Goal: Check status: Check status

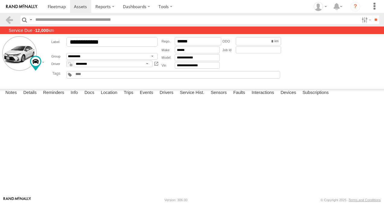
scroll to position [574, 0]
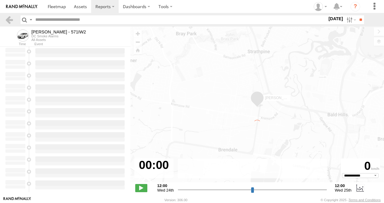
type input "**********"
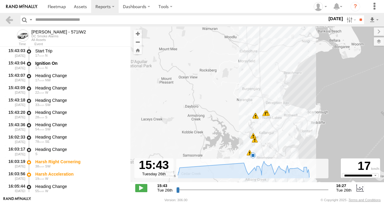
drag, startPoint x: 264, startPoint y: 134, endPoint x: 244, endPoint y: 109, distance: 32.2
click at [244, 109] on div "Tom - 571IW2 16:20 Tue 16:26 Tue 16:03 Tue 16:03 Tue 16:07 Tue 16:07 Tue 16:13 …" at bounding box center [256, 108] width 253 height 162
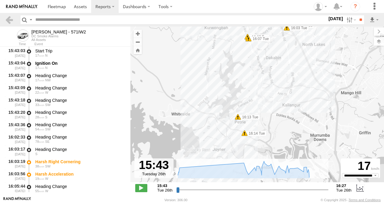
drag, startPoint x: 268, startPoint y: 128, endPoint x: 272, endPoint y: 73, distance: 55.3
click at [272, 73] on div "Tom - 571IW2 16:20 Tue 16:26 Tue 16:03 Tue 16:03 Tue 16:07 Tue 16:07 Tue 16:13 …" at bounding box center [256, 108] width 253 height 162
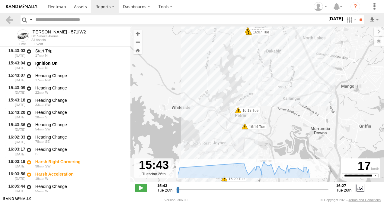
click at [239, 111] on span at bounding box center [238, 110] width 6 height 6
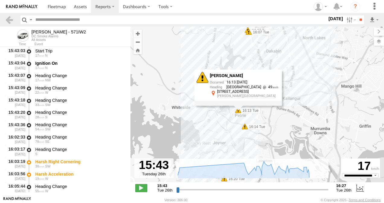
click at [245, 126] on span at bounding box center [245, 127] width 6 height 6
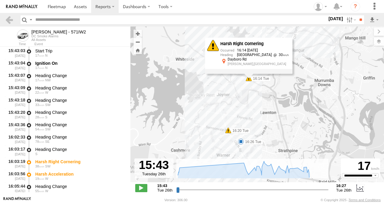
drag, startPoint x: 230, startPoint y: 144, endPoint x: 234, endPoint y: 94, distance: 50.8
click at [234, 94] on div "Tom - 571IW2 16:20 Tue 16:26 Tue 16:03 Tue 16:03 Tue 16:07 Tue 16:07 Tue 16:13 …" at bounding box center [256, 108] width 253 height 162
click at [229, 130] on span at bounding box center [228, 130] width 6 height 6
